Goal: Task Accomplishment & Management: Manage account settings

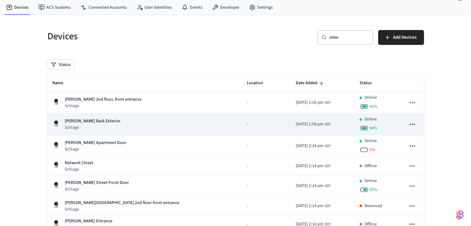
scroll to position [31, 0]
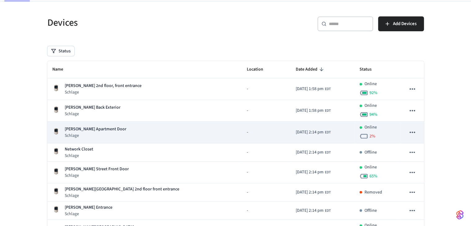
click at [122, 133] on div "[PERSON_NAME] Apartment Door Schlage" at bounding box center [144, 132] width 185 height 13
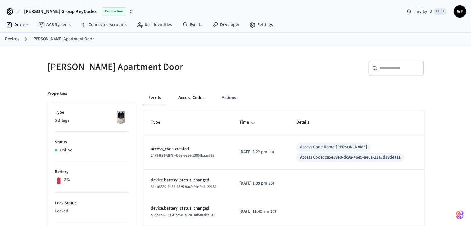
click at [189, 99] on button "Access Codes" at bounding box center [191, 97] width 36 height 15
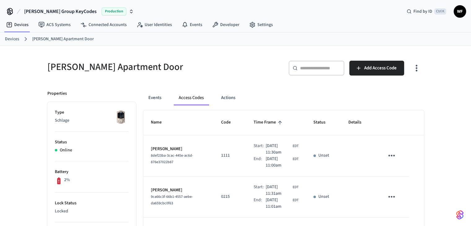
click at [15, 38] on link "Devices" at bounding box center [12, 39] width 14 height 7
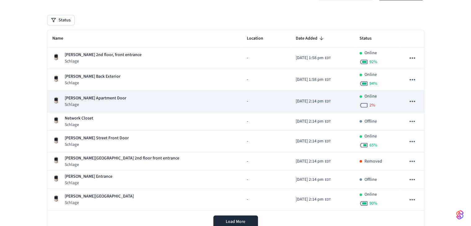
scroll to position [85, 0]
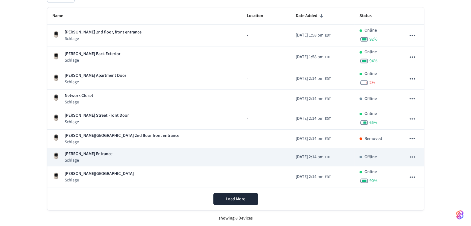
click at [296, 156] on span "[DATE] 2:14 pm" at bounding box center [310, 157] width 28 height 7
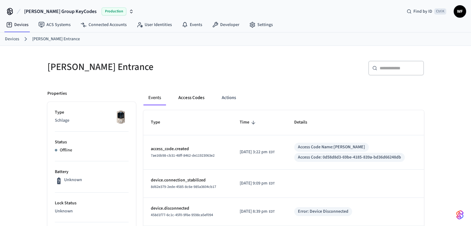
click at [196, 92] on button "Access Codes" at bounding box center [191, 97] width 36 height 15
